Goal: Navigation & Orientation: Find specific page/section

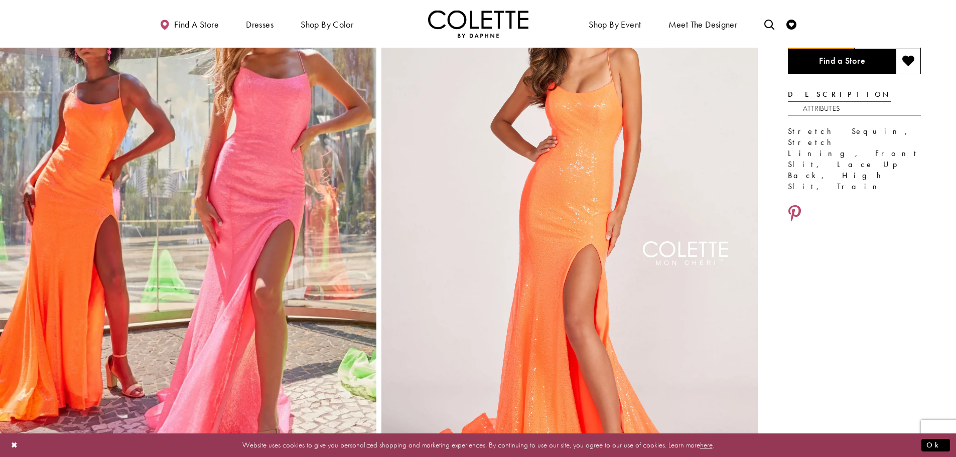
scroll to position [50, 0]
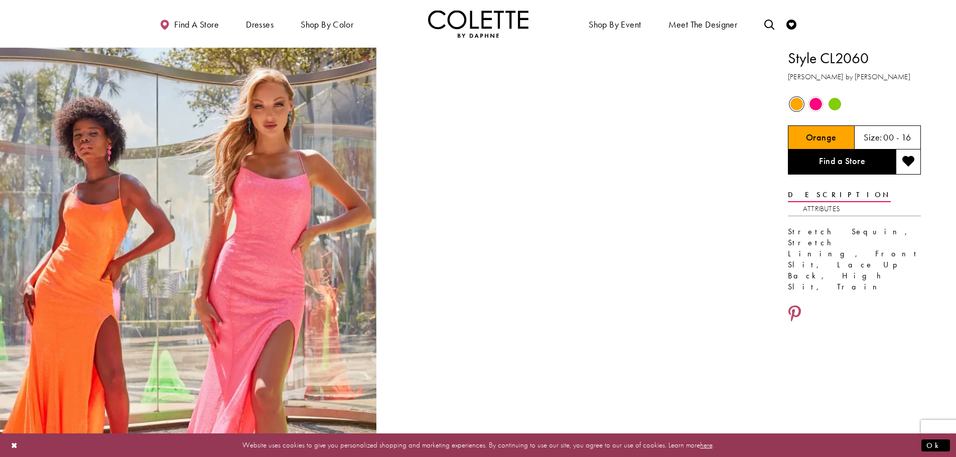
scroll to position [50, 0]
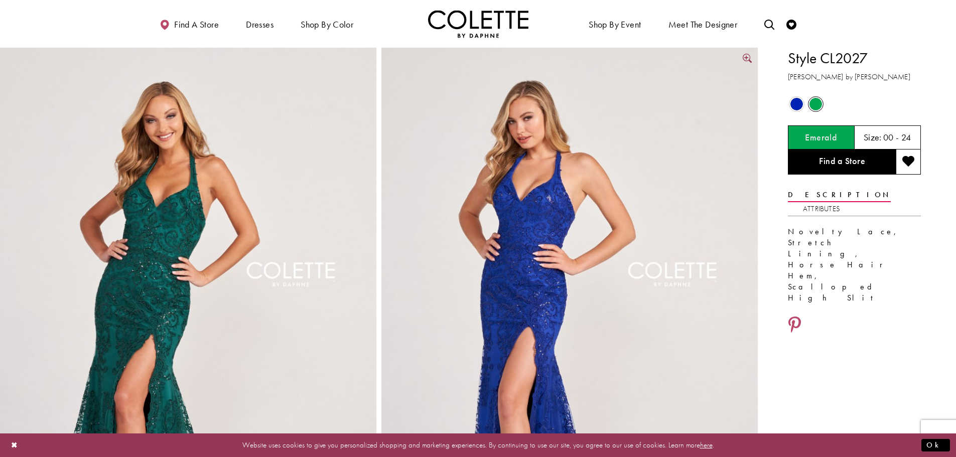
scroll to position [50, 0]
